Goal: Information Seeking & Learning: Check status

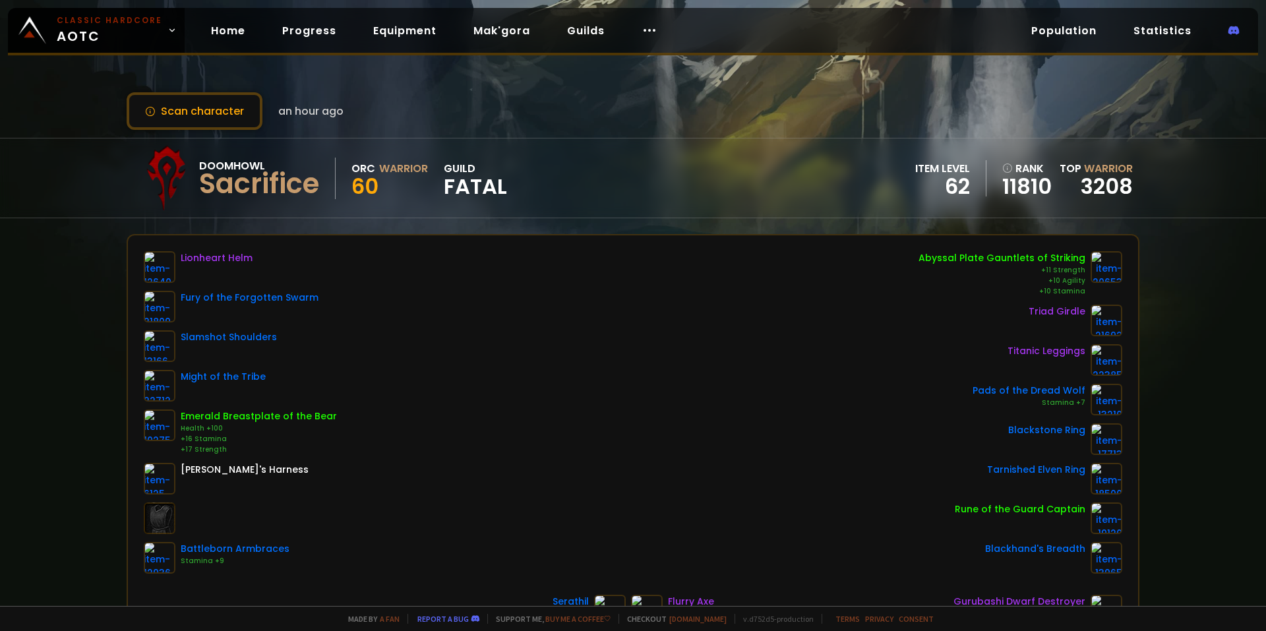
scroll to position [66, 0]
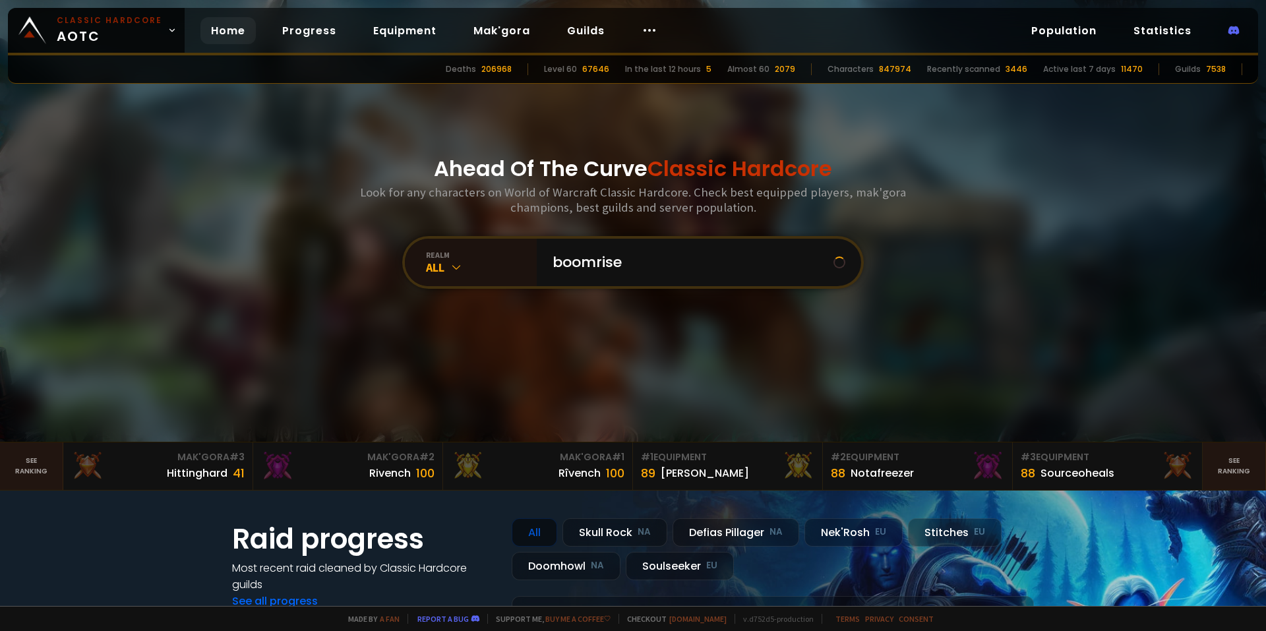
type input "boomrisen"
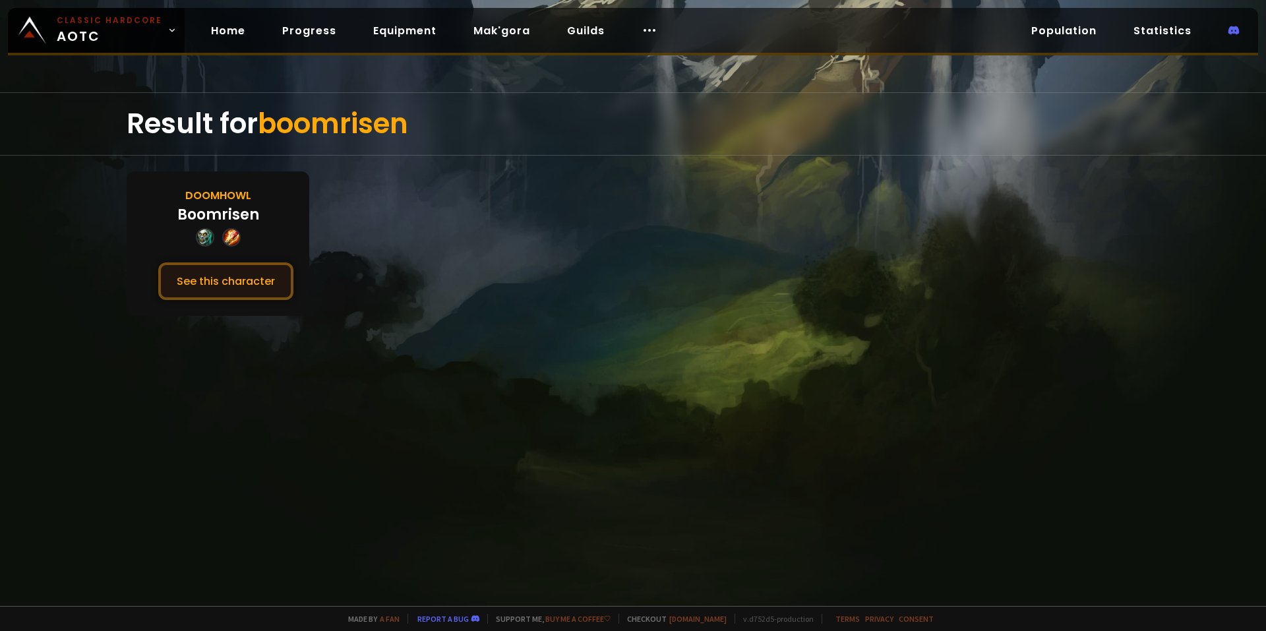
click at [250, 280] on button "See this character" at bounding box center [225, 282] width 135 height 38
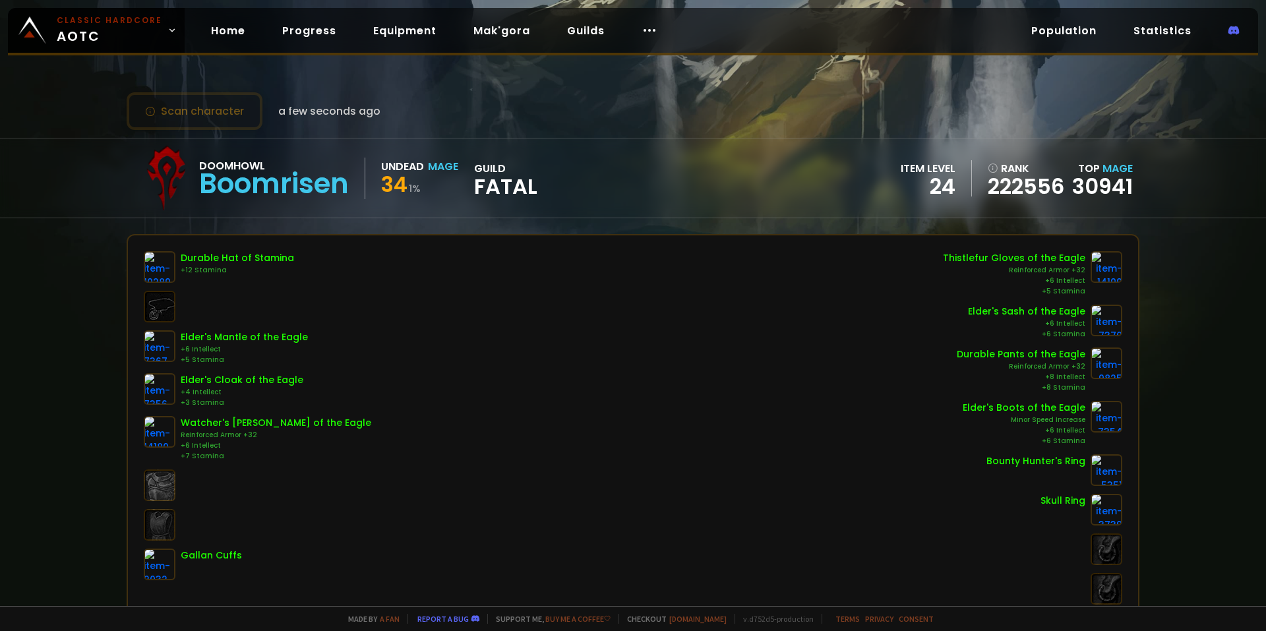
click at [402, 296] on div "Durable Hat of Stamina +12 Stamina Elder's Mantle of the Eagle +6 Intellect +5 …" at bounding box center [633, 428] width 979 height 354
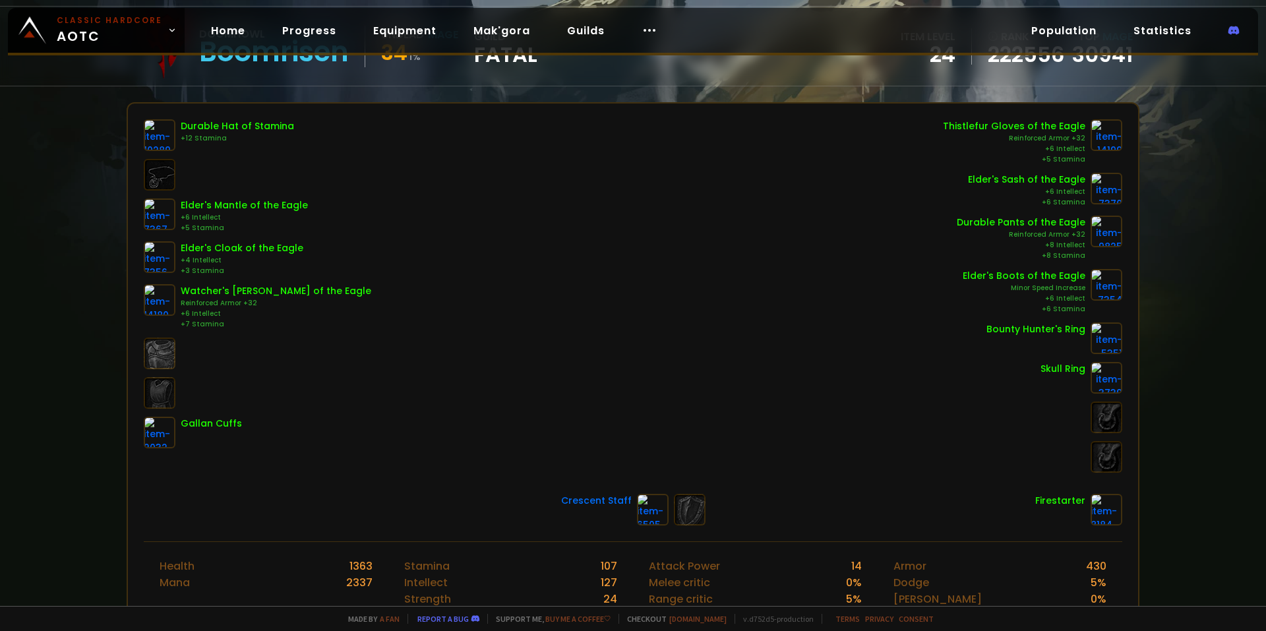
click at [15, 389] on div "Scan character a few seconds ago Doomhowl Boomrisen Undead Mage 34 1 % guild Fa…" at bounding box center [633, 303] width 1266 height 606
